Goal: Browse casually

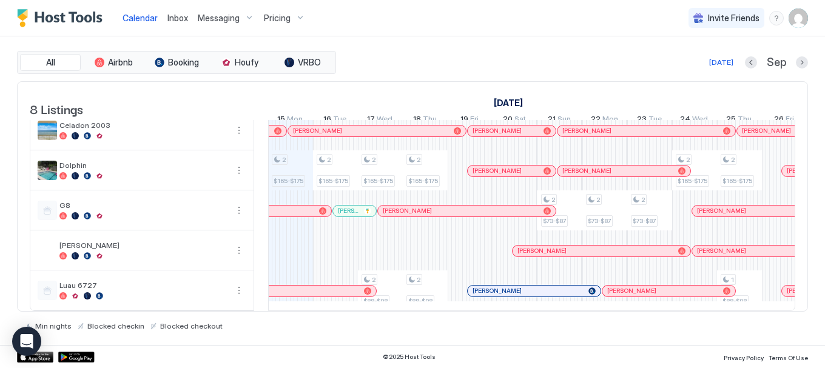
scroll to position [147, 0]
